Goal: Information Seeking & Learning: Learn about a topic

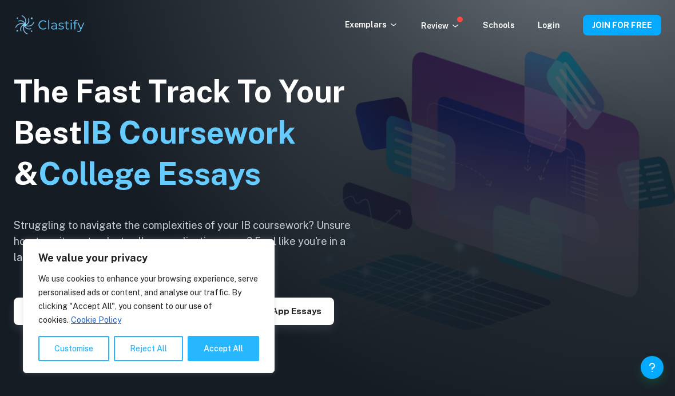
click at [229, 352] on button "Accept All" at bounding box center [224, 348] width 72 height 25
checkbox input "true"
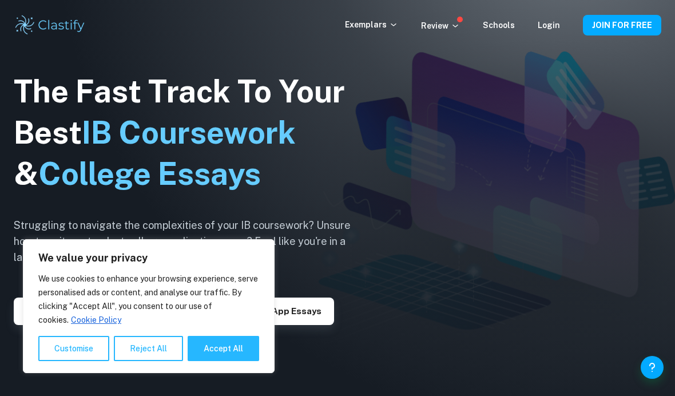
checkbox input "true"
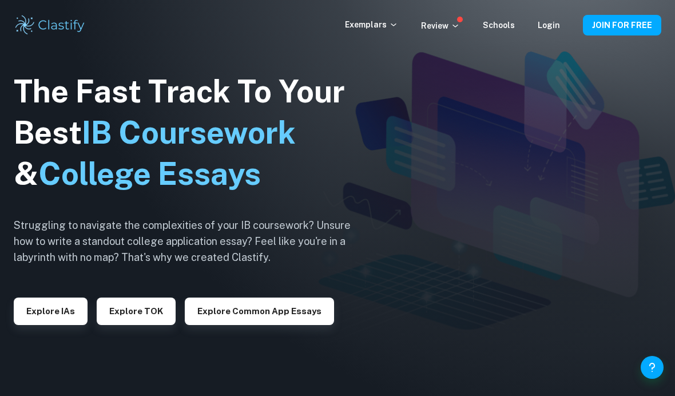
click at [377, 25] on p "Exemplars" at bounding box center [371, 24] width 53 height 13
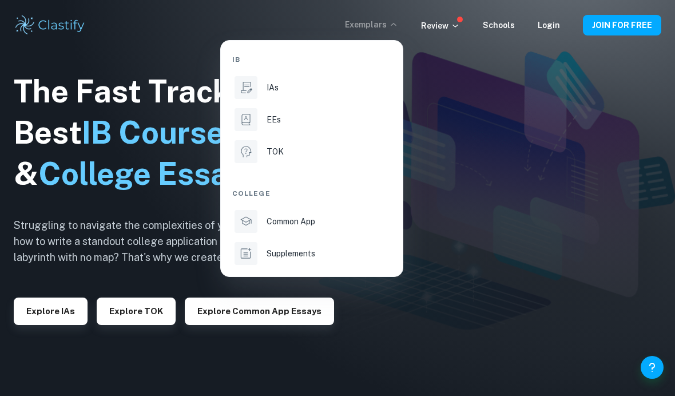
click at [282, 88] on div "IAs" at bounding box center [328, 87] width 122 height 13
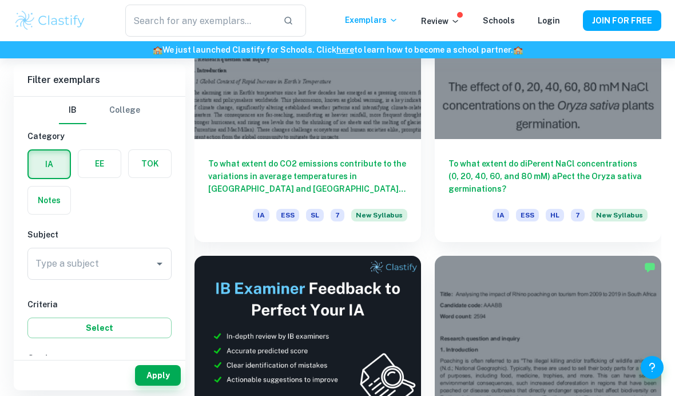
scroll to position [427, 0]
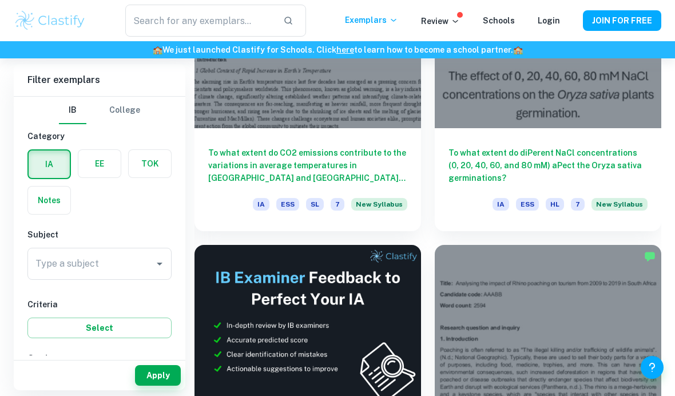
click at [157, 263] on icon "Open" at bounding box center [160, 264] width 14 height 14
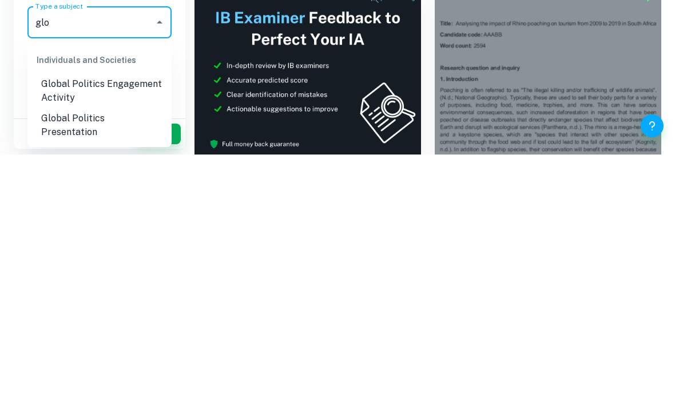
scroll to position [452, 0]
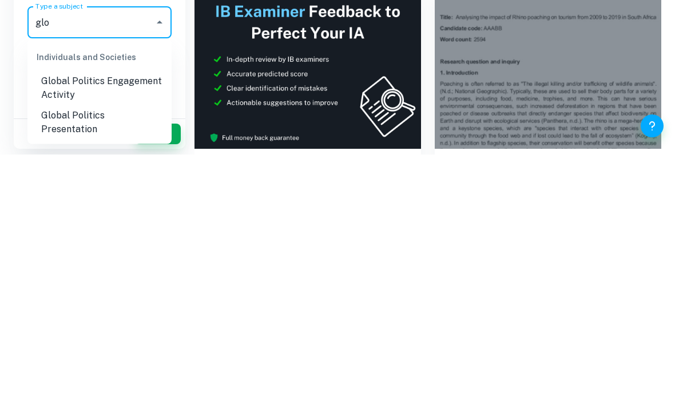
click at [135, 312] on li "Global Politics Engagement Activity" at bounding box center [99, 329] width 144 height 34
type input "Global Politics Engagement Activity"
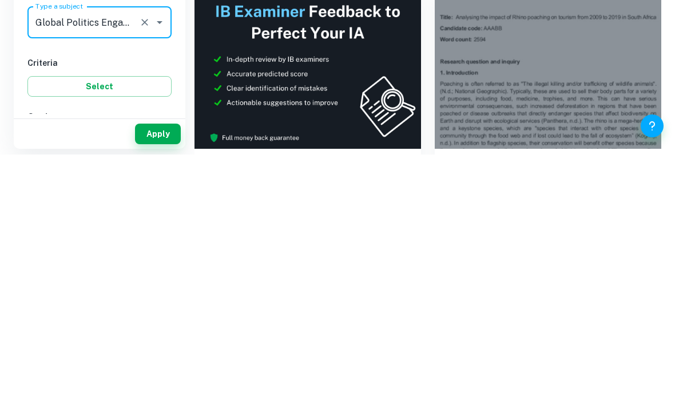
click at [86, 371] on input "6" at bounding box center [80, 382] width 23 height 23
checkbox input "true"
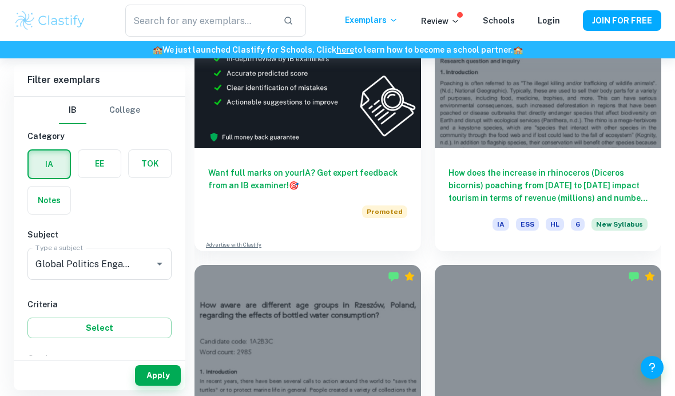
click at [41, 378] on input "7" at bounding box center [45, 382] width 23 height 23
checkbox input "true"
click at [162, 386] on button "Apply" at bounding box center [158, 375] width 46 height 21
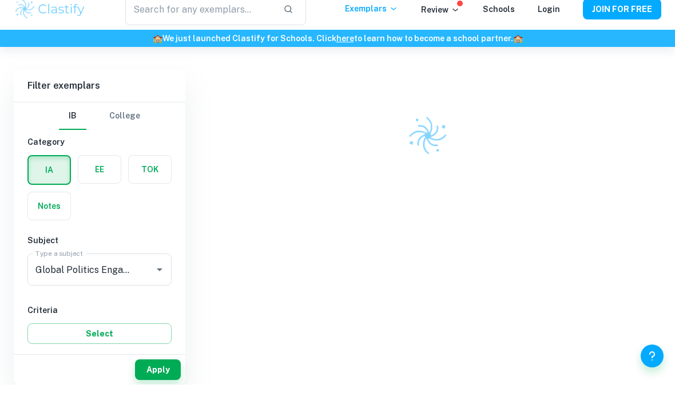
scroll to position [281, 0]
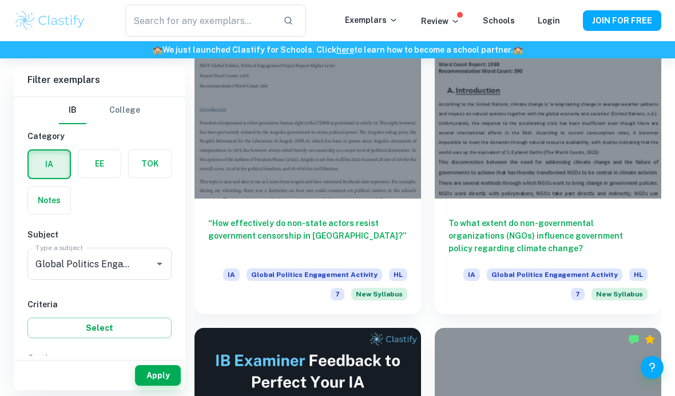
scroll to position [393, 0]
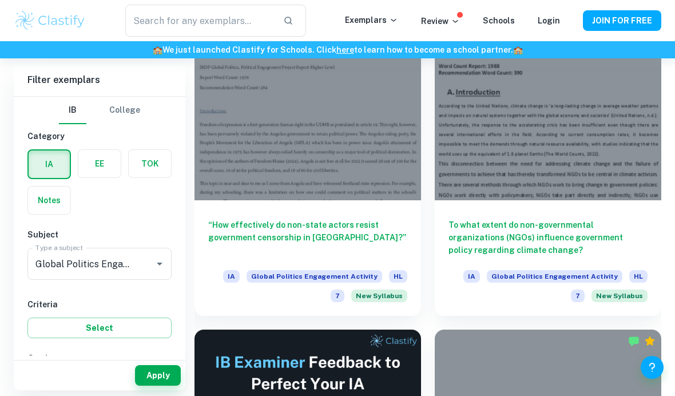
click at [505, 229] on h6 "To what extent do non-governmental organizations (NGOs) influence government po…" at bounding box center [547, 238] width 199 height 38
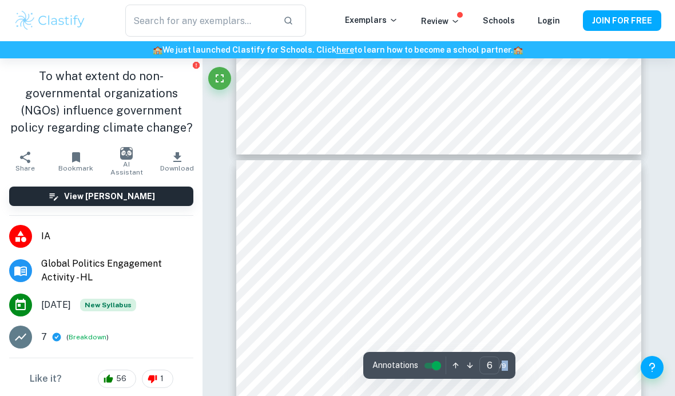
scroll to position [2928, 0]
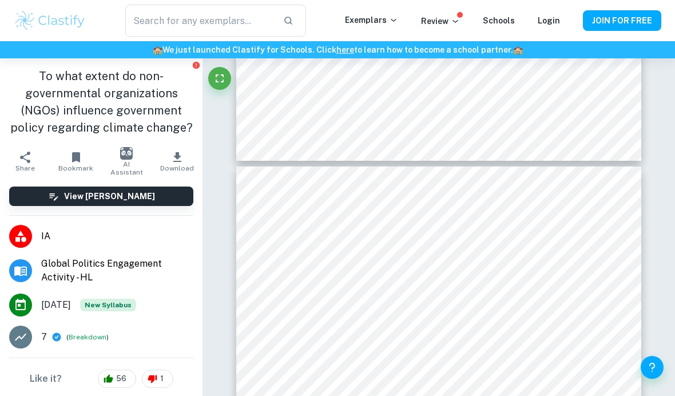
type input "5"
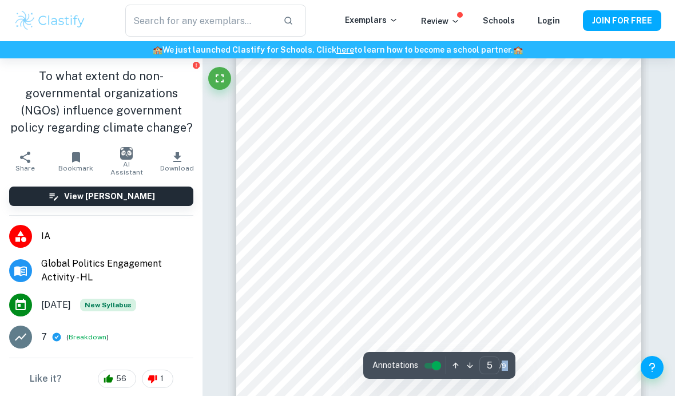
scroll to position [2515, 0]
